Goal: Navigation & Orientation: Find specific page/section

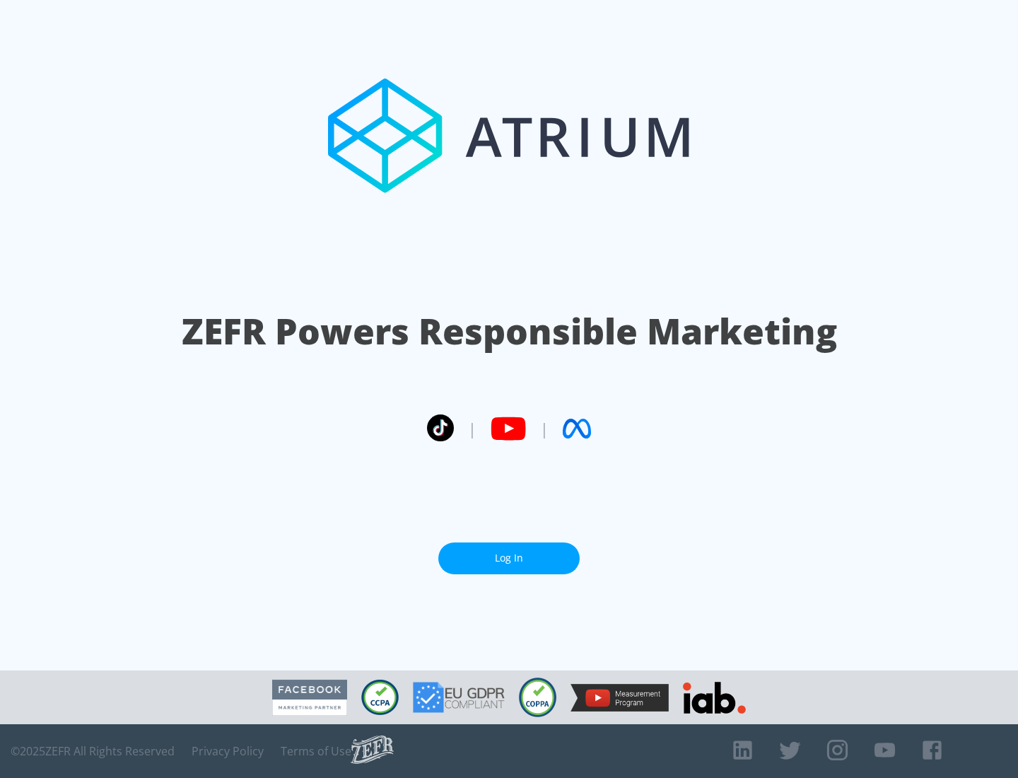
click at [509, 558] on link "Log In" at bounding box center [508, 558] width 141 height 32
